Goal: Check status

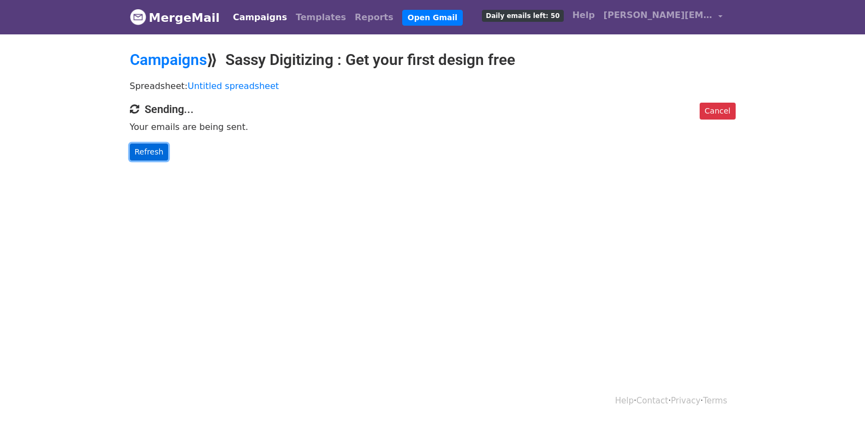
click at [139, 145] on link "Refresh" at bounding box center [149, 152] width 39 height 17
click at [147, 151] on link "Refresh" at bounding box center [149, 152] width 39 height 17
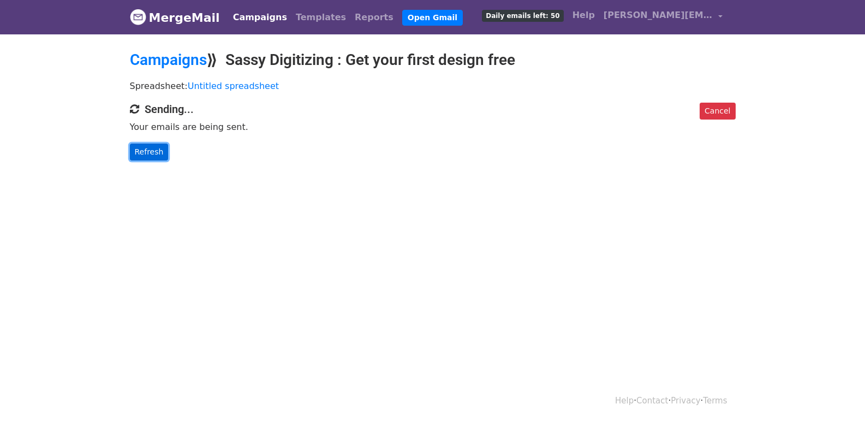
click at [147, 151] on link "Refresh" at bounding box center [149, 152] width 39 height 17
click at [146, 151] on link "Refresh" at bounding box center [149, 152] width 39 height 17
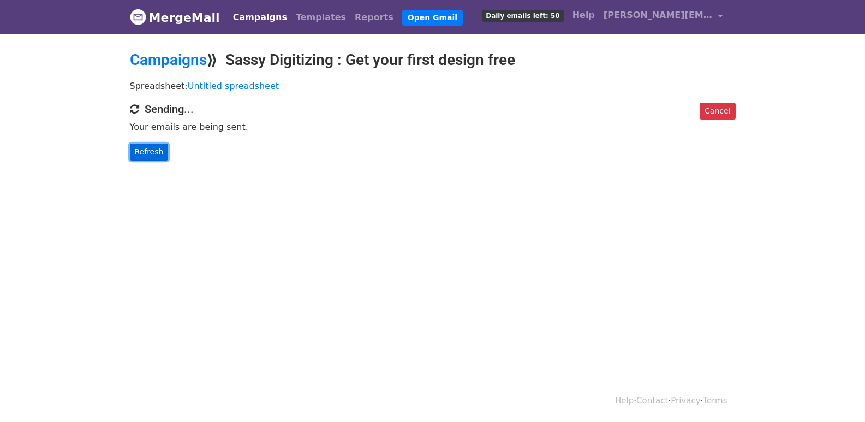
click at [146, 151] on link "Refresh" at bounding box center [149, 152] width 39 height 17
